Goal: Check status: Check status

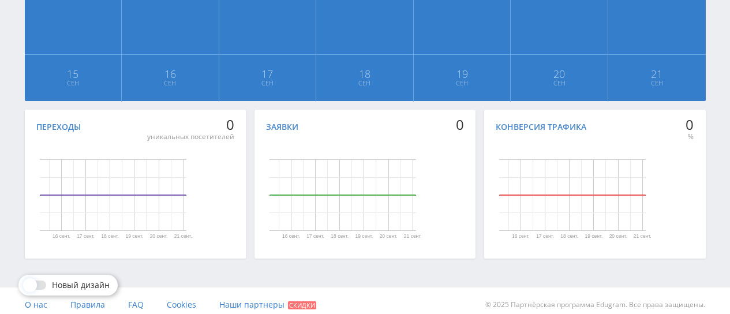
scroll to position [371, 0]
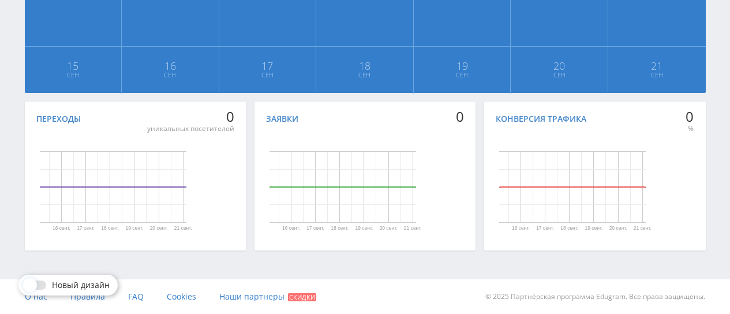
click at [109, 164] on rect "Диаграмма." at bounding box center [113, 187] width 147 height 72
click at [322, 151] on rect "Диаграмма." at bounding box center [342, 186] width 222 height 115
click at [544, 149] on rect "Диаграмма." at bounding box center [572, 186] width 222 height 115
click at [134, 163] on rect "Диаграмма." at bounding box center [113, 187] width 147 height 72
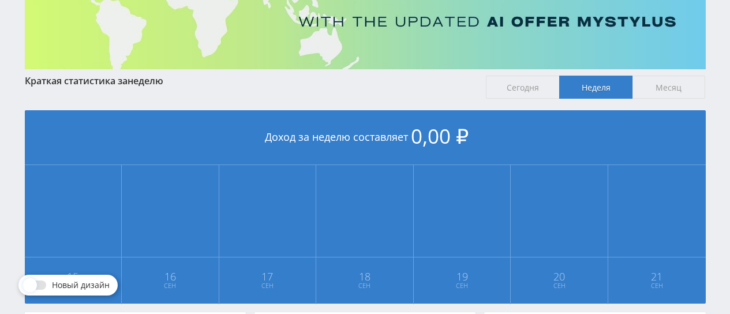
scroll to position [82, 0]
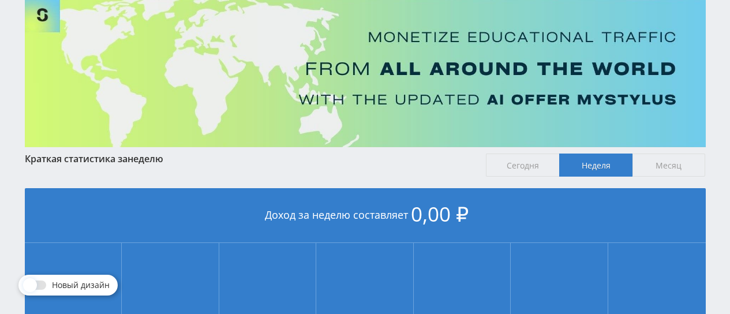
click at [501, 168] on span "Сегодня" at bounding box center [522, 164] width 73 height 23
click at [0, 0] on input "Сегодня" at bounding box center [0, 0] width 0 height 0
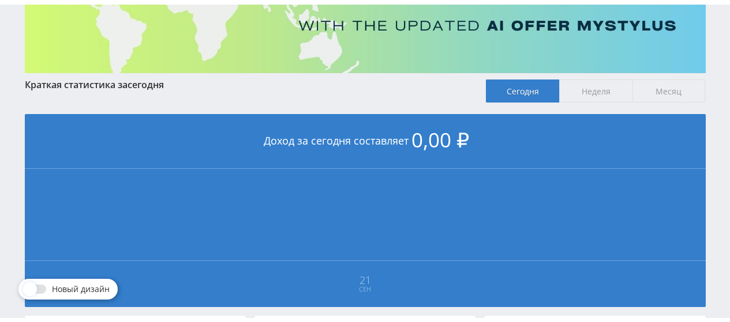
scroll to position [140, 0]
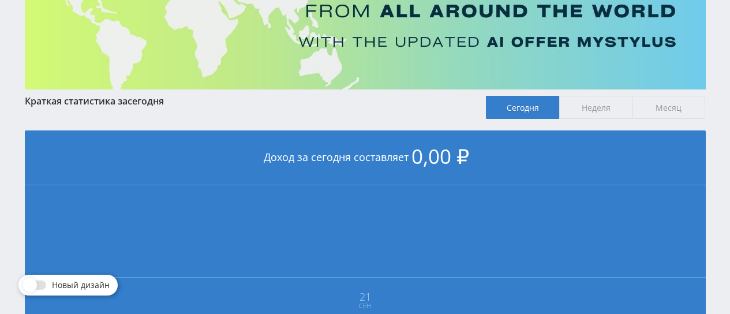
click at [672, 104] on span "Месяц" at bounding box center [668, 107] width 73 height 23
click at [0, 0] on input "Месяц" at bounding box center [0, 0] width 0 height 0
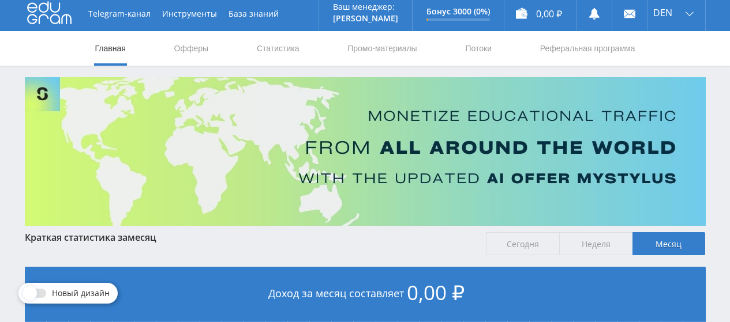
scroll to position [0, 0]
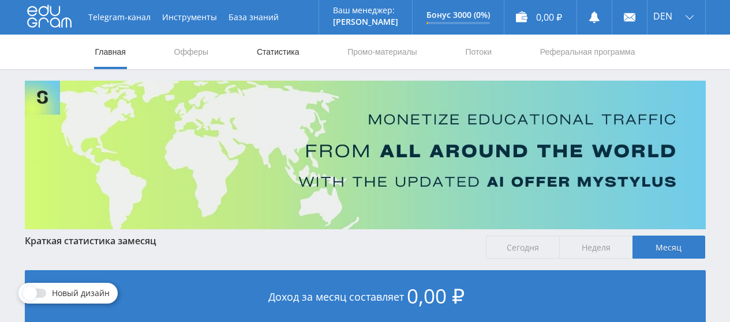
click at [282, 55] on link "Статистика" at bounding box center [278, 52] width 45 height 35
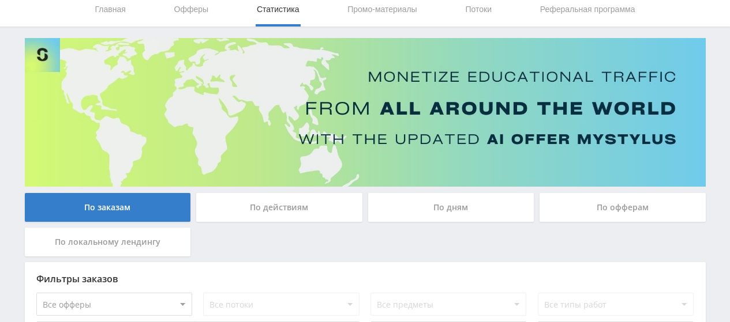
scroll to position [169, 0]
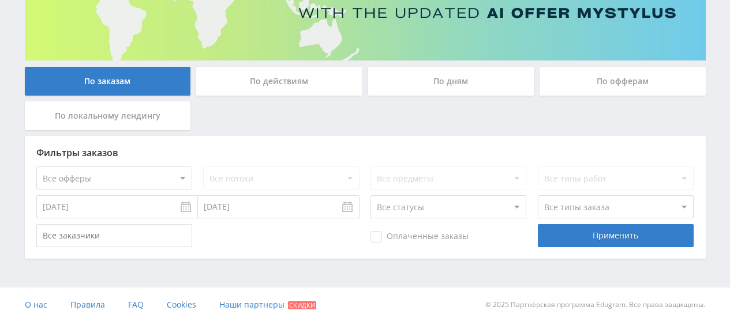
click at [663, 220] on div "Фильтры заказов Все офферы MyStylus MyStylus - Revshare Кампус AI Studybay Авто…" at bounding box center [365, 197] width 681 height 123
click at [658, 207] on select "Все типы заказа [PERSON_NAME] Новый заказ" at bounding box center [616, 207] width 156 height 23
click at [658, 205] on select "Все типы заказа [PERSON_NAME] Новый заказ" at bounding box center [616, 207] width 156 height 23
click at [519, 159] on div "Фильтры заказов Все офферы MyStylus MyStylus - Revshare Кампус AI Studybay Авто…" at bounding box center [365, 197] width 681 height 123
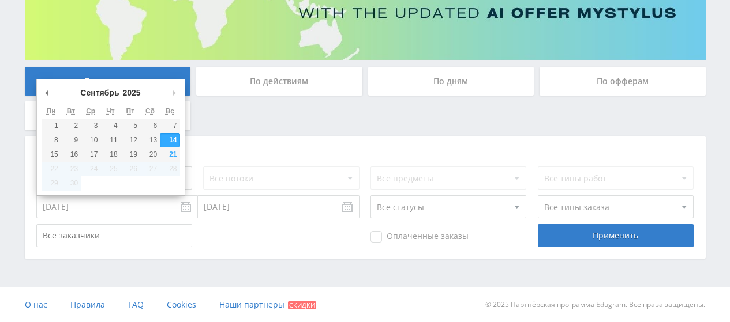
click at [82, 218] on input "[DATE]" at bounding box center [117, 207] width 162 height 23
type input "[DATE]"
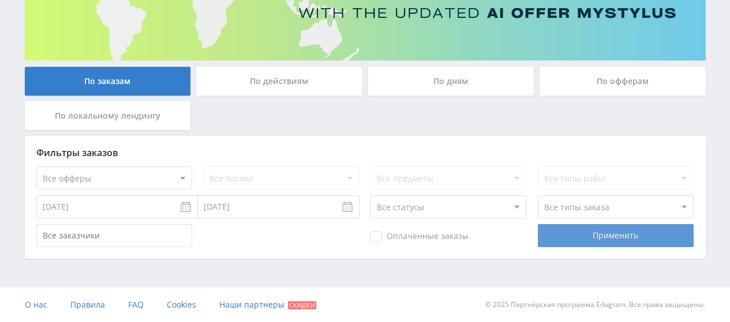
click at [583, 233] on div "Применить" at bounding box center [616, 235] width 156 height 23
click at [603, 235] on div "Применить" at bounding box center [616, 235] width 156 height 23
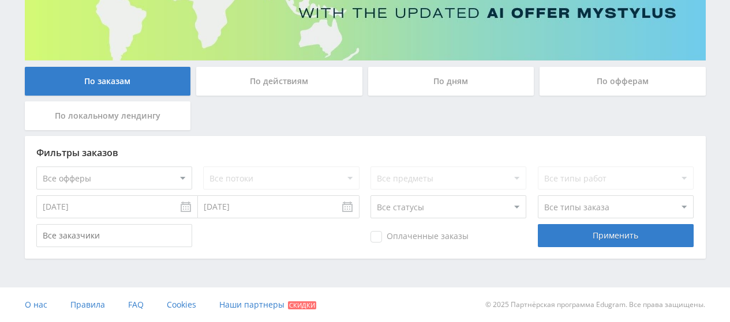
click at [122, 235] on input "text" at bounding box center [114, 235] width 156 height 23
click at [178, 178] on select "Все офферы MyStylus MyStylus - Revshare Кампус AI Studybay Автор24 Studybay Bra…" at bounding box center [114, 178] width 156 height 23
select select "339"
click at [674, 175] on select "Все типы работ" at bounding box center [616, 178] width 156 height 23
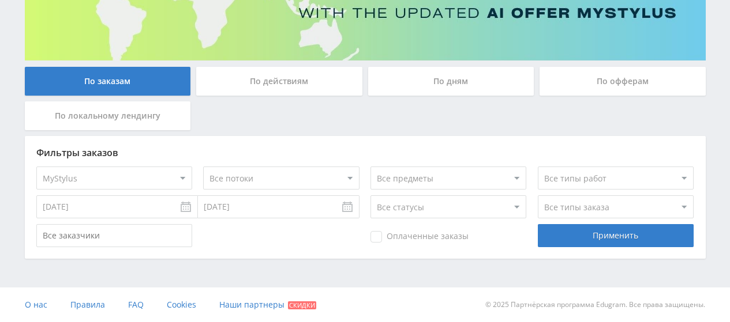
click at [674, 175] on select "Все типы работ" at bounding box center [616, 178] width 156 height 23
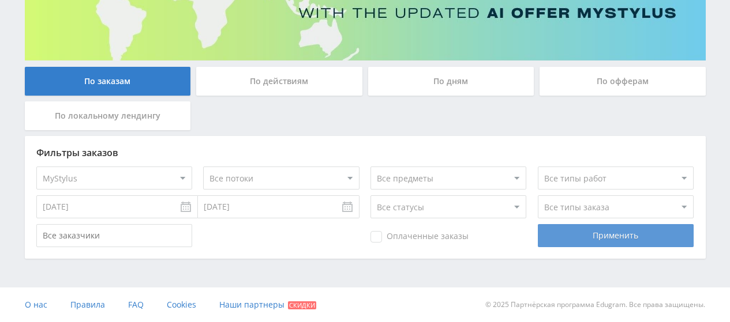
click at [614, 238] on div "Применить" at bounding box center [616, 235] width 156 height 23
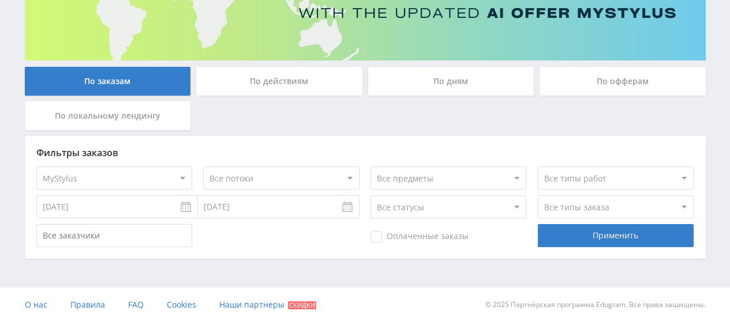
click at [507, 181] on select "Все предметы" at bounding box center [448, 178] width 156 height 23
click at [262, 181] on select "Все потоки default" at bounding box center [281, 178] width 156 height 23
click at [272, 175] on select "Все потоки default" at bounding box center [281, 178] width 156 height 23
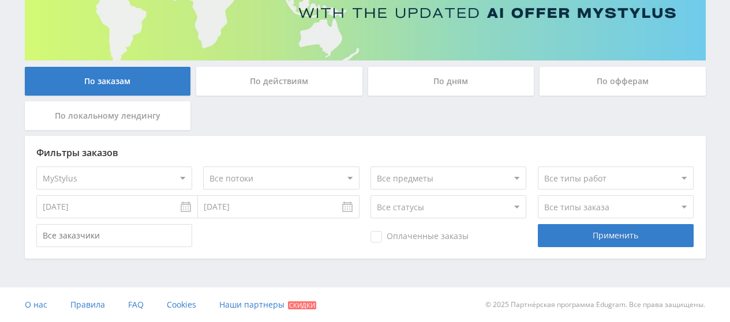
click at [272, 175] on select "Все потоки default" at bounding box center [281, 178] width 156 height 23
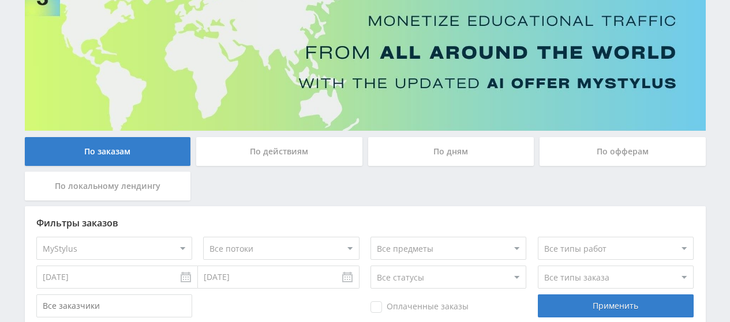
scroll to position [0, 0]
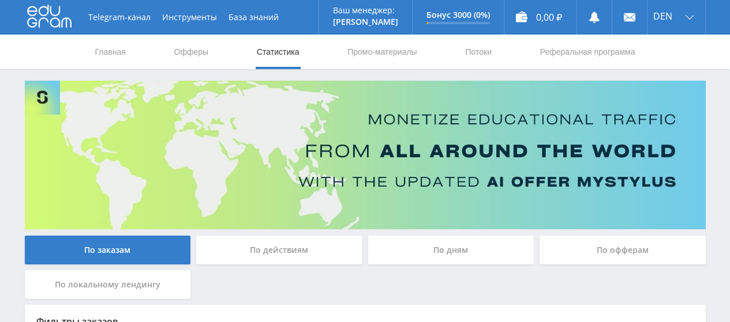
click at [299, 250] on div "По действиям" at bounding box center [279, 250] width 166 height 29
click at [0, 0] on input "По действиям" at bounding box center [0, 0] width 0 height 0
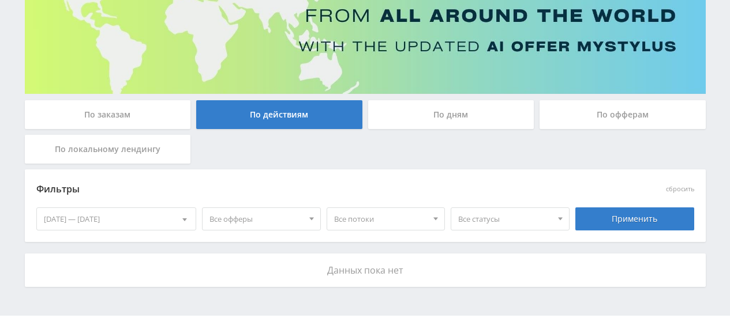
scroll to position [164, 0]
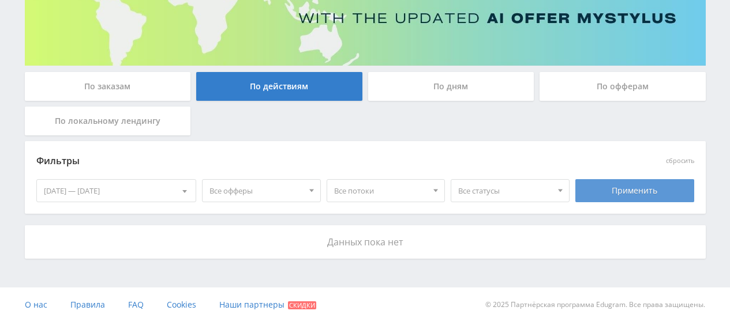
click at [639, 188] on div "Применить" at bounding box center [634, 190] width 119 height 23
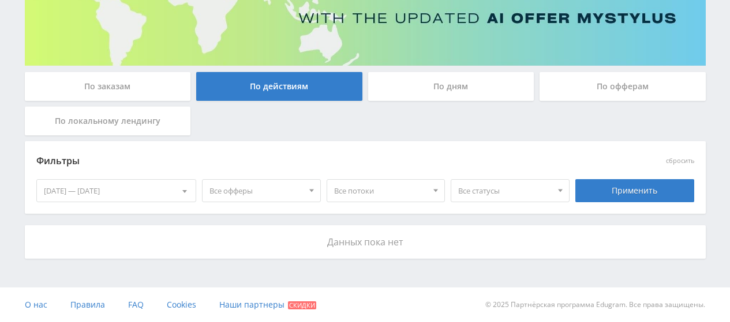
click at [480, 95] on div "По дням" at bounding box center [451, 86] width 166 height 29
click at [0, 0] on input "По дням" at bounding box center [0, 0] width 0 height 0
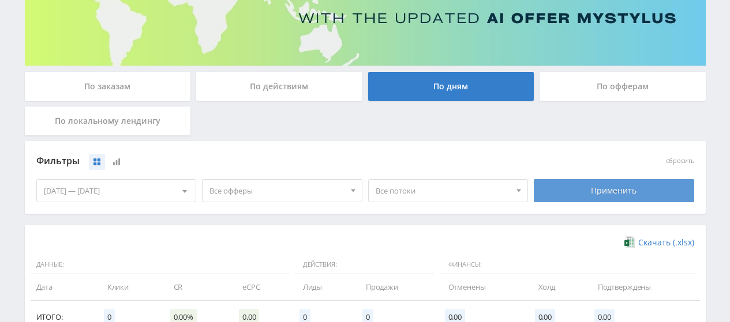
click at [615, 199] on div "Применить" at bounding box center [614, 190] width 160 height 23
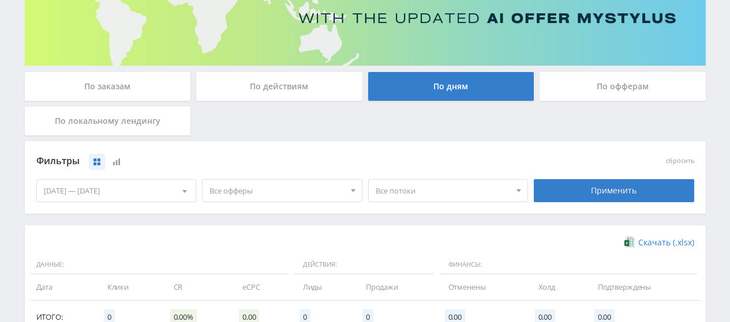
click at [47, 190] on div "[DATE] — [DATE]" at bounding box center [116, 191] width 159 height 22
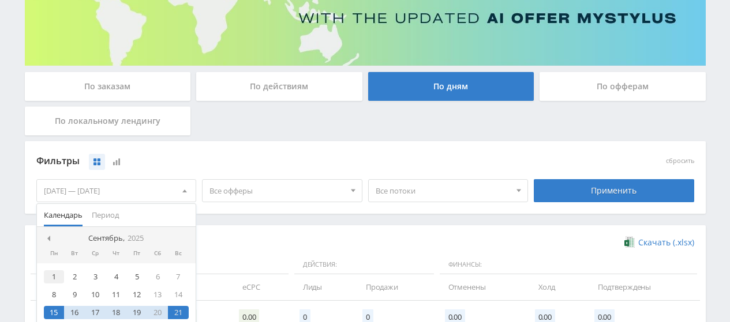
click at [54, 279] on div "1" at bounding box center [54, 277] width 21 height 13
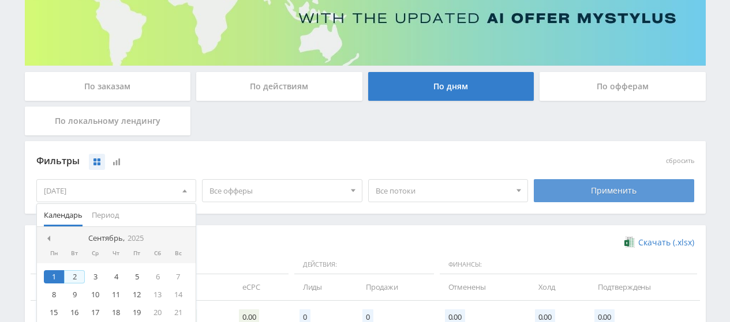
click at [601, 192] on div "Применить" at bounding box center [614, 190] width 160 height 23
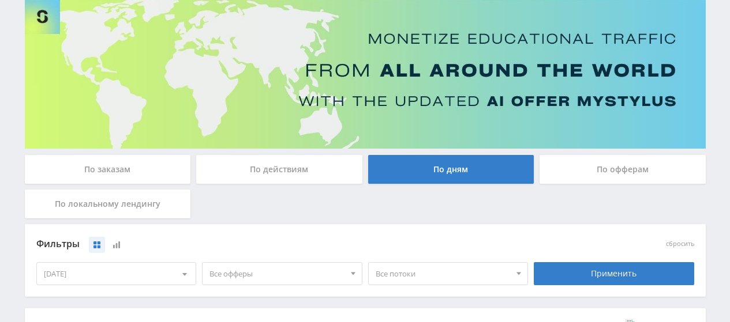
scroll to position [46, 0]
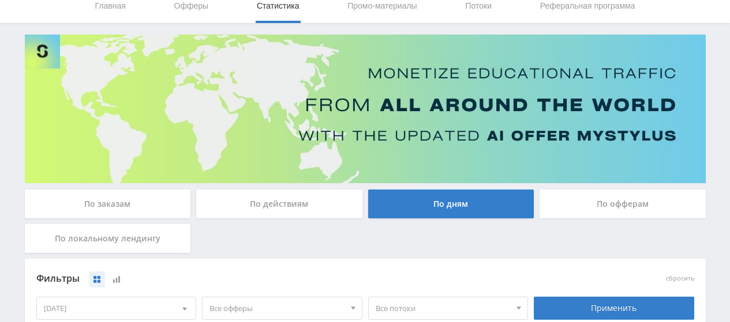
click at [264, 204] on div "По действиям" at bounding box center [279, 204] width 166 height 29
click at [0, 0] on input "По действиям" at bounding box center [0, 0] width 0 height 0
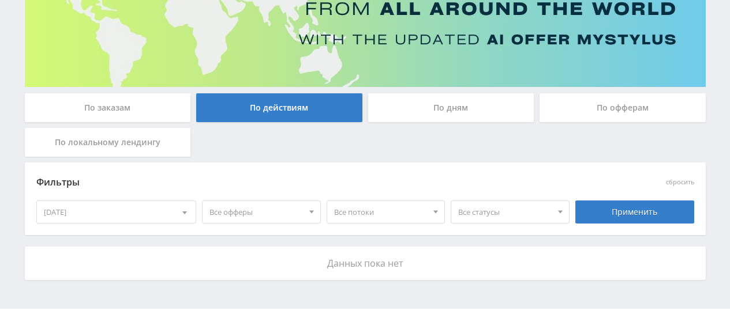
scroll to position [164, 0]
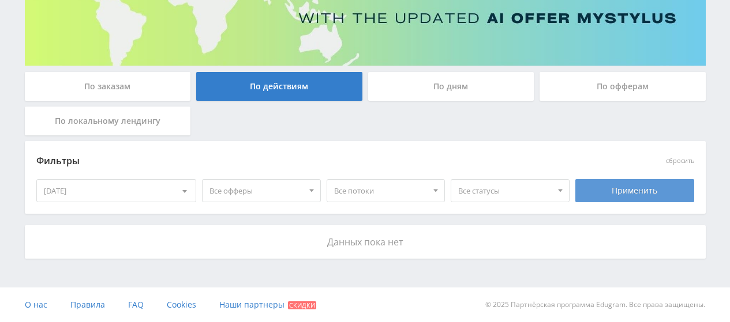
click at [618, 187] on div "Применить" at bounding box center [634, 190] width 119 height 23
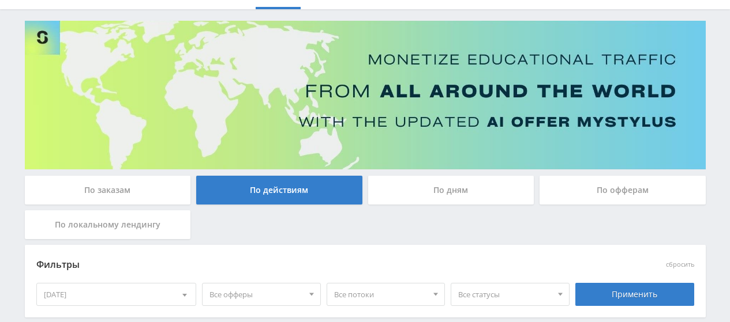
scroll to position [48, 0]
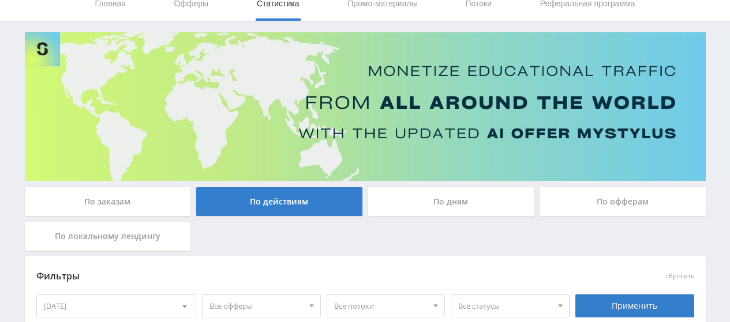
click at [462, 200] on div "По дням" at bounding box center [451, 201] width 166 height 29
click at [0, 0] on input "По дням" at bounding box center [0, 0] width 0 height 0
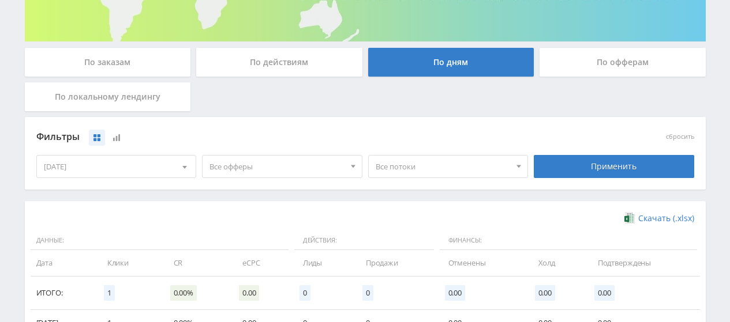
scroll to position [162, 0]
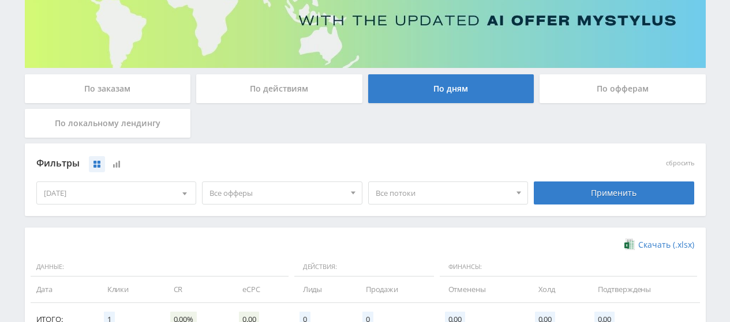
click at [627, 88] on div "По офферам" at bounding box center [622, 88] width 166 height 29
click at [0, 0] on input "По офферам" at bounding box center [0, 0] width 0 height 0
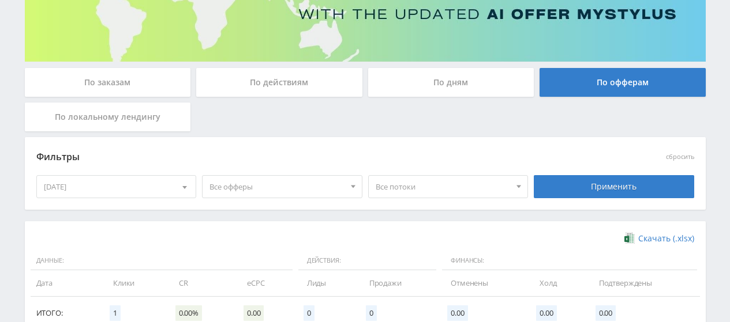
scroll to position [104, 0]
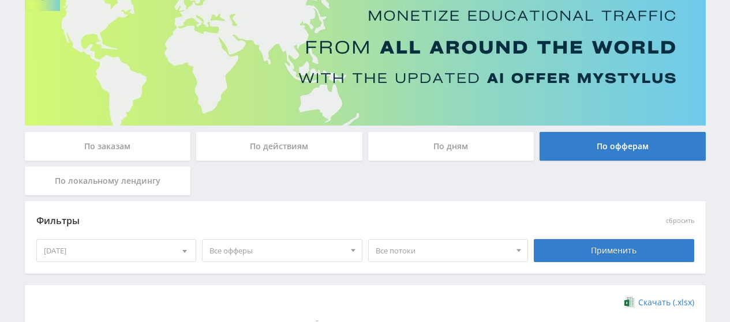
click at [508, 189] on div "По заказам По действиям По дням По офферам По локальному лендингу" at bounding box center [365, 166] width 686 height 69
click at [100, 181] on div "По локальному лендингу" at bounding box center [108, 181] width 166 height 29
click at [0, 0] on input "По локальному лендингу" at bounding box center [0, 0] width 0 height 0
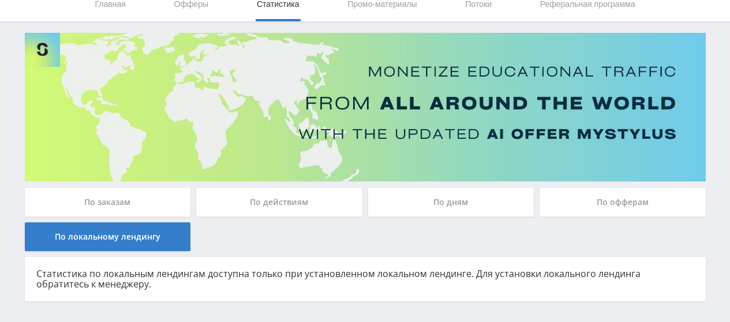
scroll to position [0, 0]
